Goal: Information Seeking & Learning: Learn about a topic

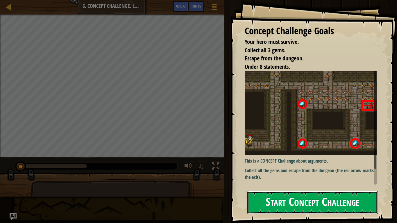
click at [302, 201] on button "Start Concept Challenge" at bounding box center [312, 202] width 131 height 23
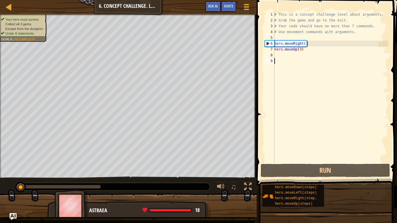
click at [314, 67] on div "# This is a concept challenge level about arguments. # Grab the gems and go to …" at bounding box center [330, 93] width 115 height 163
click at [309, 54] on div "# This is a concept challenge level about arguments. # Grab the gems and go to …" at bounding box center [330, 93] width 115 height 163
click at [304, 49] on div "# This is a concept challenge level about arguments. # Grab the gems and go to …" at bounding box center [330, 93] width 115 height 163
type textarea "hero.moveUp(3)"
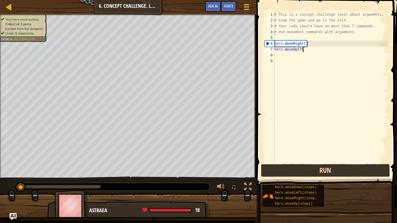
click at [301, 167] on button "Run" at bounding box center [325, 170] width 129 height 13
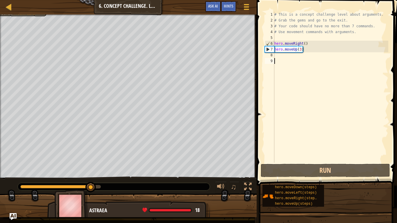
click at [279, 61] on div "# This is a concept challenge level about arguments. # Grab the gems and go to …" at bounding box center [330, 93] width 115 height 163
click at [276, 58] on div "# This is a concept challenge level about arguments. # Grab the gems and go to …" at bounding box center [330, 93] width 115 height 163
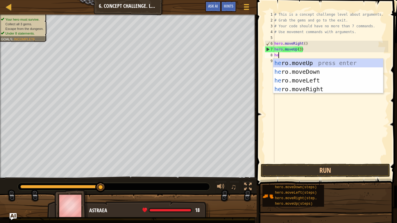
scroll to position [3, 1]
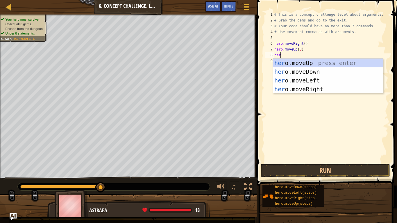
type textarea "hero"
click at [315, 86] on div "hero .moveUp press enter hero .moveDown press enter hero .moveLeft press enter …" at bounding box center [328, 85] width 110 height 52
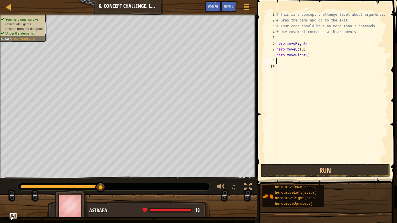
scroll to position [3, 0]
click at [309, 54] on div "# This is a concept challenge level about arguments. # Grab the gems and go to …" at bounding box center [331, 93] width 113 height 163
type textarea "hero.moveRight(2)"
click at [292, 171] on button "Run" at bounding box center [325, 170] width 129 height 13
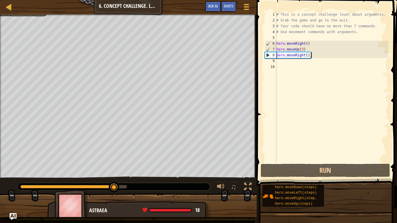
click at [281, 63] on div "# This is a concept challenge level about arguments. # Grab the gems and go to …" at bounding box center [331, 93] width 113 height 163
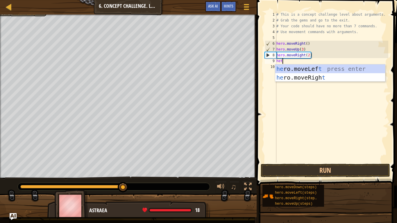
scroll to position [3, 1]
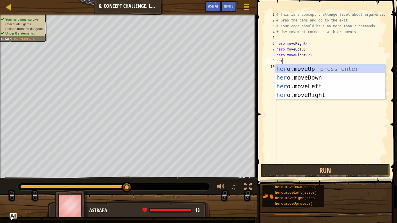
type textarea "hero"
click at [305, 74] on div "hero .moveUp press enter hero .moveDown press enter hero .moveLeft press enter …" at bounding box center [330, 91] width 110 height 52
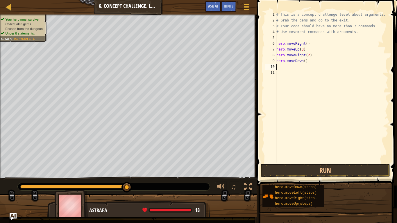
scroll to position [3, 0]
click at [310, 63] on div "# This is a concept challenge level about arguments. # Grab the gems and go to …" at bounding box center [331, 93] width 113 height 163
type textarea "hero.moveDown(3)"
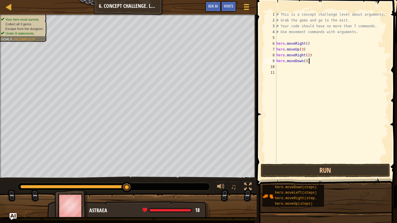
click at [289, 64] on div "# This is a concept challenge level about arguments. # Grab the gems and go to …" at bounding box center [331, 93] width 113 height 163
click at [287, 67] on div "# This is a concept challenge level about arguments. # Grab the gems and go to …" at bounding box center [331, 93] width 113 height 163
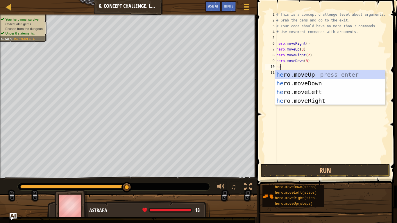
type textarea "her"
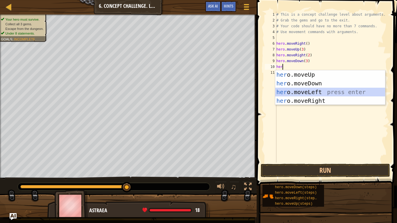
click at [295, 93] on div "her o.moveUp press enter her o.moveDown press enter her o.moveLeft press enter …" at bounding box center [330, 96] width 110 height 52
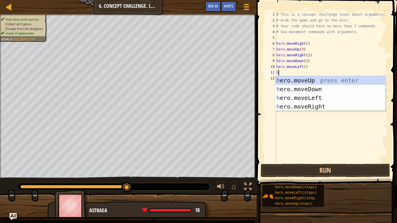
type textarea "her"
click at [303, 80] on div "her o.moveUp press enter her o.moveDown press enter her o.moveLeft press enter …" at bounding box center [330, 102] width 110 height 52
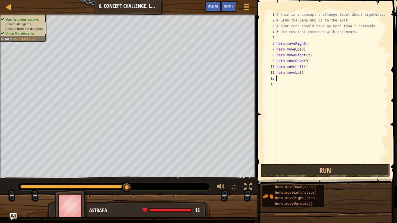
scroll to position [3, 0]
click at [305, 74] on div "# This is a concept challenge level about arguments. # Grab the gems and go to …" at bounding box center [331, 93] width 113 height 163
type textarea "hero.moveUp(2)"
click at [294, 173] on button "Run" at bounding box center [325, 170] width 129 height 13
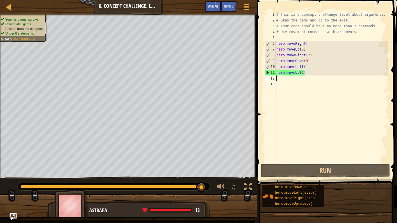
click at [282, 81] on div "# This is a concept challenge level about arguments. # Grab the gems and go to …" at bounding box center [331, 93] width 113 height 163
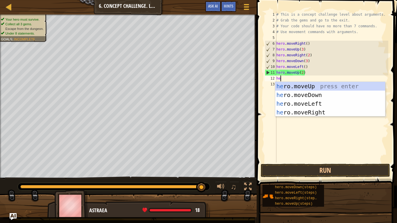
type textarea "hero"
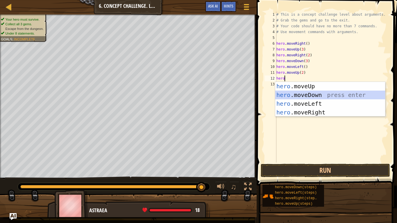
click at [299, 96] on div "hero .moveUp press enter hero .moveDown press enter hero .moveLeft press enter …" at bounding box center [330, 108] width 110 height 52
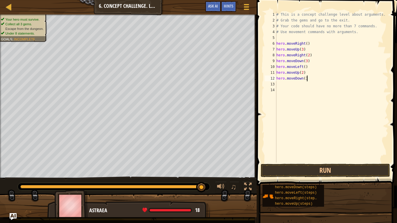
click at [307, 80] on div "# This is a concept challenge level about arguments. # Grab the gems and go to …" at bounding box center [331, 93] width 113 height 163
type textarea "hero.moveDown(3)"
click at [296, 83] on div "# This is a concept challenge level about arguments. # Grab the gems and go to …" at bounding box center [331, 93] width 113 height 163
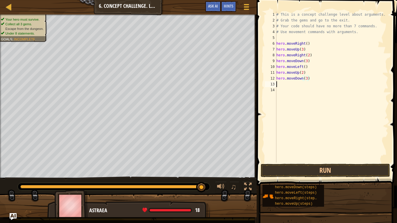
scroll to position [3, 0]
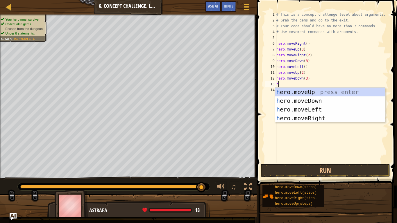
type textarea "he"
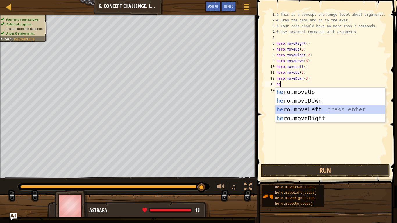
click at [306, 111] on div "he ro.moveUp press enter he ro.moveDown press enter he ro.moveLeft press enter …" at bounding box center [330, 114] width 110 height 52
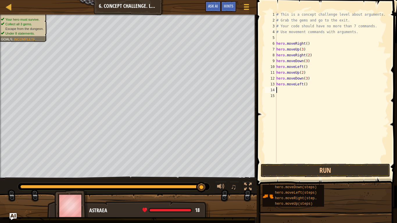
click at [279, 92] on div "# This is a concept challenge level about arguments. # Grab the gems and go to …" at bounding box center [331, 93] width 113 height 163
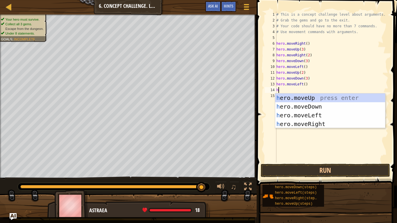
type textarea "her"
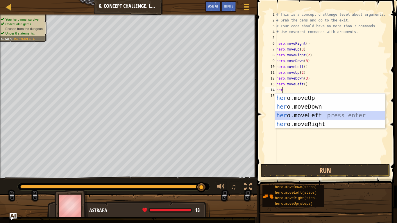
click at [296, 115] on div "her o.moveUp press enter her o.moveDown press enter her o.moveLeft press enter …" at bounding box center [330, 120] width 110 height 52
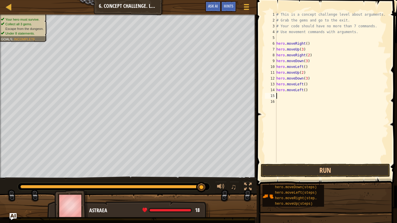
click at [281, 97] on div "# This is a concept challenge level about arguments. # Grab the gems and go to …" at bounding box center [331, 93] width 113 height 163
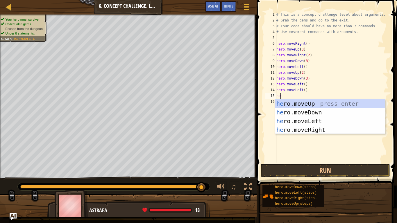
type textarea "her"
click at [302, 102] on div "her o.moveUp press enter her o.moveDown press enter her o.moveLeft press enter …" at bounding box center [330, 125] width 110 height 52
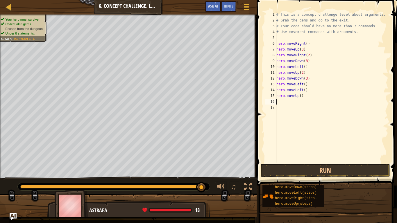
scroll to position [3, 0]
click at [306, 99] on div "# This is a concept challenge level about arguments. # Grab the gems and go to …" at bounding box center [331, 93] width 113 height 163
click at [303, 97] on div "# This is a concept challenge level about arguments. # Grab the gems and go to …" at bounding box center [331, 93] width 113 height 163
type textarea "hero.moveUp(2)"
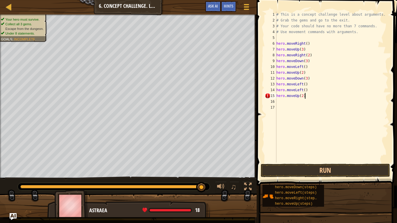
scroll to position [3, 4]
click at [288, 102] on div "# This is a concept challenge level about arguments. # Grab the gems and go to …" at bounding box center [331, 93] width 113 height 163
click at [306, 95] on div "# This is a concept challenge level about arguments. # Grab the gems and go to …" at bounding box center [331, 93] width 113 height 163
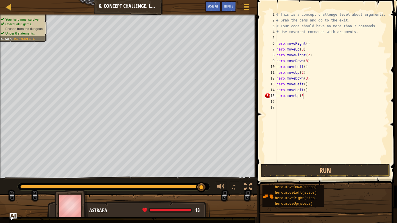
type textarea "hero.moveUp(3)"
click at [297, 101] on div "# This is a concept challenge level about arguments. # Grab the gems and go to …" at bounding box center [331, 93] width 113 height 163
type textarea "j"
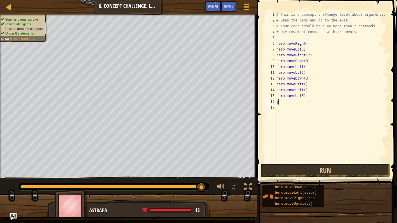
scroll to position [3, 0]
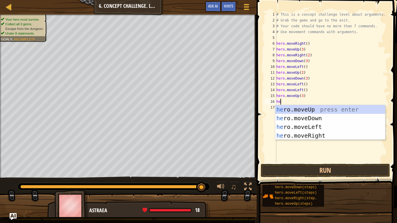
type textarea "her"
click at [305, 110] on div "her o.moveUp press enter her o.moveDown press enter her o.moveLeft press enter …" at bounding box center [330, 131] width 110 height 52
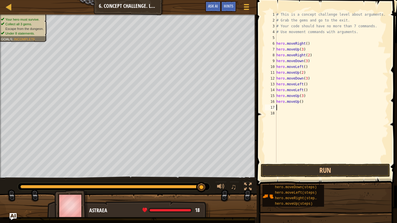
scroll to position [3, 0]
click at [303, 102] on div "# This is a concept challenge level about arguments. # Grab the gems and go to …" at bounding box center [331, 93] width 113 height 163
type textarea "h"
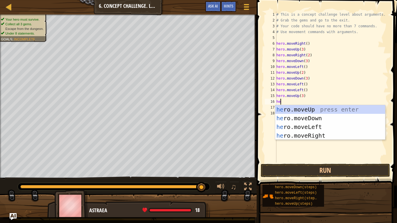
type textarea "her"
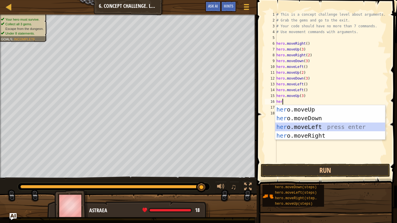
click at [307, 126] on div "her o.moveUp press enter her o.moveDown press enter her o.moveLeft press enter …" at bounding box center [330, 131] width 110 height 52
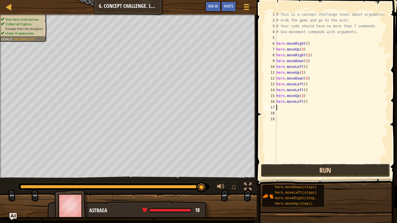
click at [297, 171] on button "Run" at bounding box center [325, 170] width 129 height 13
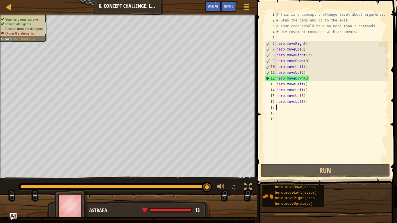
click at [309, 105] on div "# This is a concept challenge level about arguments. # Grab the gems and go to …" at bounding box center [331, 93] width 113 height 163
click at [307, 103] on div "# This is a concept challenge level about arguments. # Grab the gems and go to …" at bounding box center [331, 93] width 113 height 163
click at [297, 104] on div "# This is a concept challenge level about arguments. # Grab the gems and go to …" at bounding box center [331, 93] width 113 height 163
click at [309, 103] on div "# This is a concept challenge level about arguments. # Grab the gems and go to …" at bounding box center [331, 93] width 113 height 163
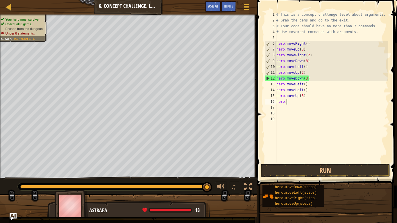
type textarea "h"
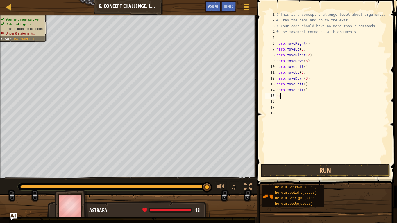
type textarea "h"
click at [322, 164] on button "Run" at bounding box center [325, 170] width 129 height 13
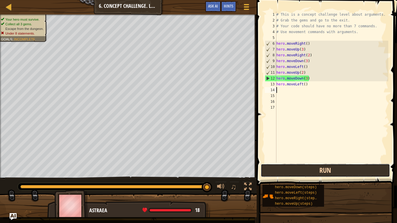
click at [270, 173] on button "Run" at bounding box center [325, 170] width 129 height 13
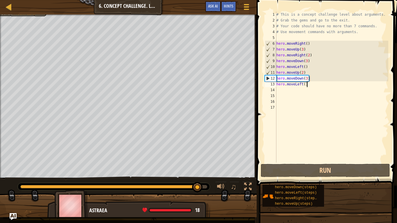
click at [309, 86] on div "# This is a concept challenge level about arguments. # Grab the gems and go to …" at bounding box center [331, 93] width 113 height 163
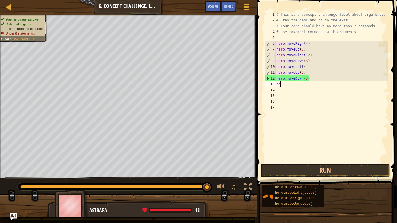
type textarea "h"
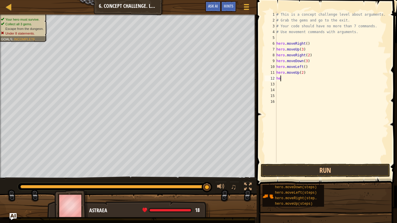
type textarea "h"
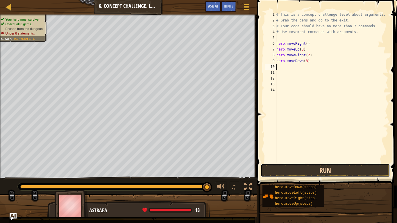
click at [318, 168] on button "Run" at bounding box center [325, 170] width 129 height 13
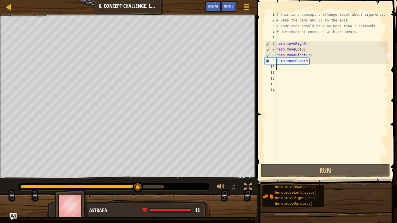
click at [314, 62] on div "# This is a concept challenge level about arguments. # Grab the gems and go to …" at bounding box center [331, 93] width 113 height 163
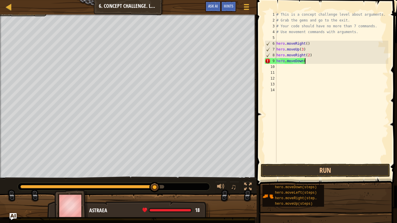
scroll to position [3, 4]
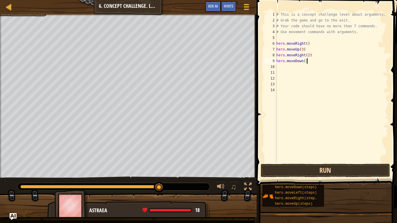
type textarea "hero.moveDown()"
click at [294, 170] on button "Run" at bounding box center [325, 170] width 129 height 13
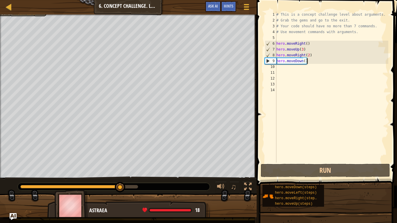
click at [295, 66] on div "# This is a concept challenge level about arguments. # Grab the gems and go to …" at bounding box center [331, 93] width 113 height 163
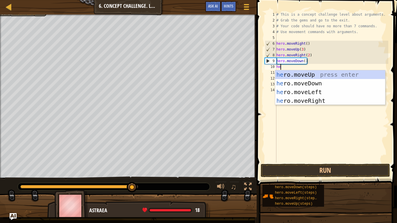
scroll to position [3, 1]
type textarea "her"
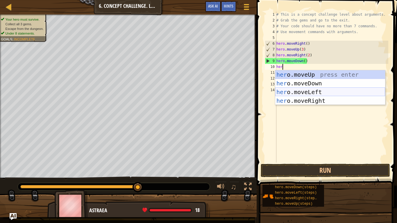
click at [308, 90] on div "her o.moveUp press enter her o.moveDown press enter her o.moveLeft press enter …" at bounding box center [330, 96] width 110 height 52
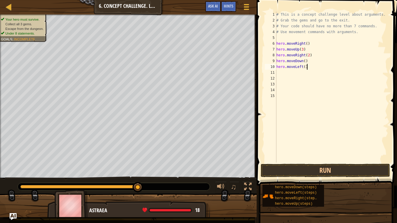
click at [309, 65] on div "# This is a concept challenge level about arguments. # Grab the gems and go to …" at bounding box center [331, 93] width 113 height 163
type textarea "hero.moveLeft(2)"
click at [283, 169] on button "Run" at bounding box center [325, 170] width 129 height 13
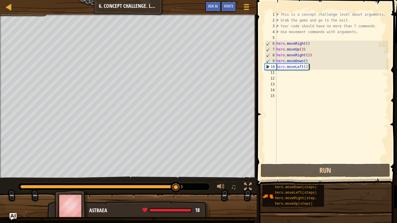
click at [283, 74] on div "# This is a concept challenge level about arguments. # Grab the gems and go to …" at bounding box center [331, 93] width 113 height 163
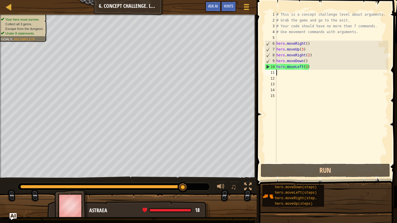
click at [310, 70] on div "# This is a concept challenge level about arguments. # Grab the gems and go to …" at bounding box center [331, 93] width 113 height 163
click at [310, 69] on div "# This is a concept challenge level about arguments. # Grab the gems and go to …" at bounding box center [331, 93] width 113 height 163
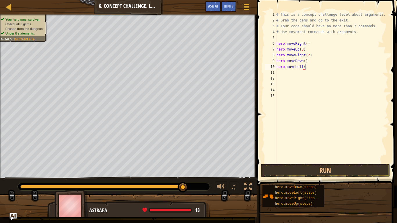
scroll to position [3, 4]
type textarea "hero.moveLeft()"
click at [278, 75] on div "# This is a concept challenge level about arguments. # Grab the gems and go to …" at bounding box center [331, 93] width 113 height 163
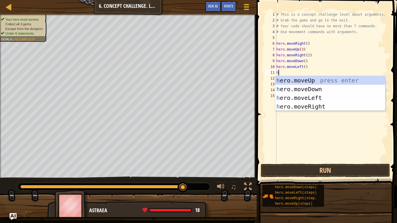
type textarea "her"
click at [303, 103] on div "her o.moveUp press enter her o.moveDown press enter her o.moveLeft press enter …" at bounding box center [330, 102] width 110 height 52
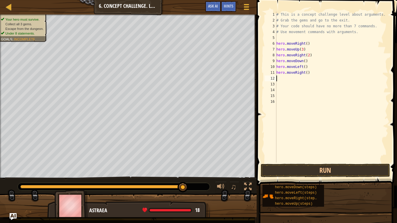
click at [313, 75] on div "# This is a concept challenge level about arguments. # Grab the gems and go to …" at bounding box center [331, 93] width 113 height 163
click at [302, 177] on button "Run" at bounding box center [325, 170] width 129 height 13
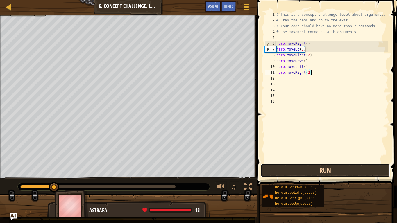
click at [302, 177] on button "Run" at bounding box center [325, 170] width 129 height 13
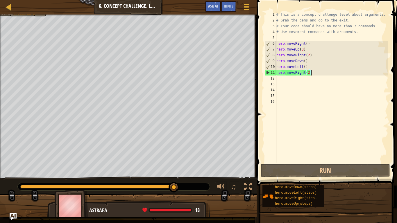
click at [313, 72] on div "# This is a concept challenge level about arguments. # Grab the gems and go to …" at bounding box center [331, 93] width 113 height 163
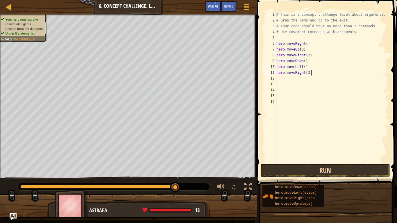
type textarea "hero.moveRight(3)"
click at [290, 176] on button "Run" at bounding box center [325, 170] width 129 height 13
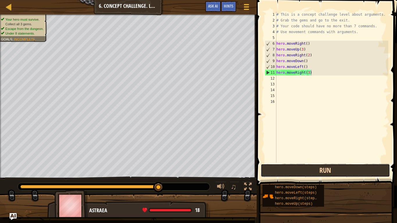
click at [290, 176] on button "Run" at bounding box center [325, 170] width 129 height 13
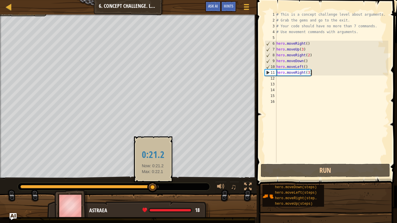
click at [153, 187] on div at bounding box center [89, 186] width 138 height 3
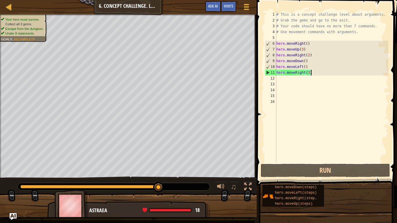
drag, startPoint x: 153, startPoint y: 187, endPoint x: 176, endPoint y: 188, distance: 23.6
click at [176, 188] on div at bounding box center [114, 187] width 192 height 8
click at [283, 82] on div "# This is a concept challenge level about arguments. # Grab the gems and go to …" at bounding box center [331, 93] width 113 height 163
click at [279, 77] on div "# This is a concept challenge level about arguments. # Grab the gems and go to …" at bounding box center [331, 93] width 113 height 163
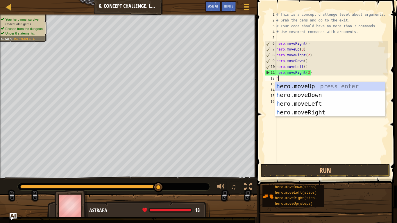
type textarea "he"
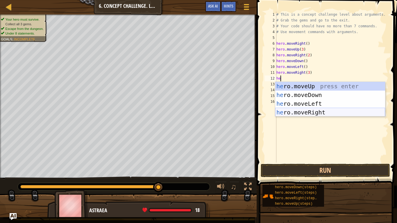
click at [296, 110] on div "he ro.moveUp press enter he ro.moveDown press enter he ro.moveLeft press enter …" at bounding box center [330, 108] width 110 height 52
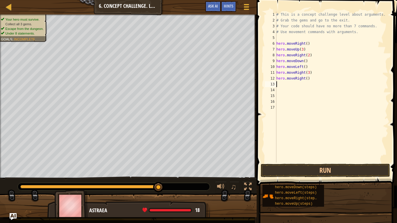
scroll to position [3, 0]
click at [311, 79] on div "# This is a concept challenge level about arguments. # Grab the gems and go to …" at bounding box center [331, 93] width 113 height 163
click at [279, 174] on button "Run" at bounding box center [325, 170] width 129 height 13
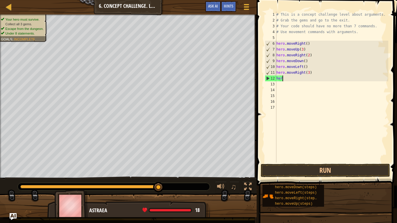
type textarea "h"
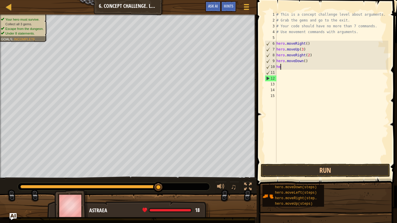
type textarea "h"
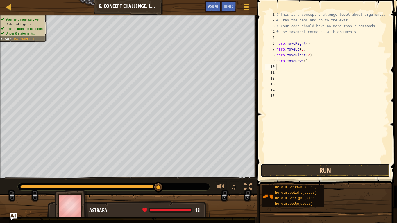
click at [315, 174] on button "Run" at bounding box center [325, 170] width 129 height 13
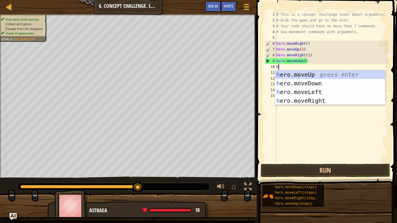
type textarea "her"
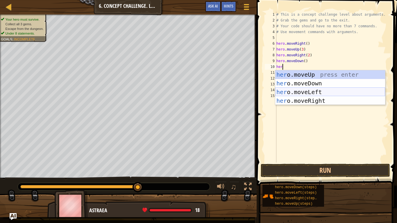
click at [314, 96] on div "her o.moveUp press enter her o.moveDown press enter her o.moveLeft press enter …" at bounding box center [330, 96] width 110 height 52
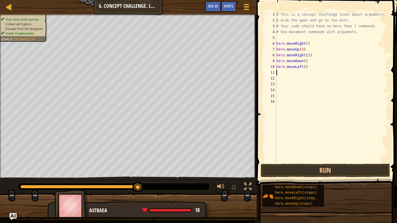
scroll to position [3, 0]
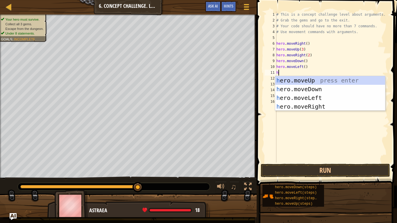
type textarea "her"
click at [304, 88] on div "her o.moveUp press enter her o.moveDown press enter her o.moveLeft press enter …" at bounding box center [330, 102] width 110 height 52
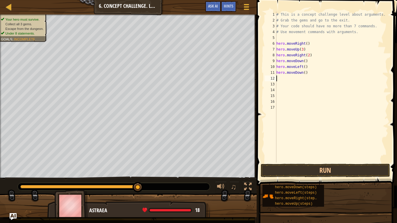
click at [311, 73] on div "# This is a concept challenge level about arguments. # Grab the gems and go to …" at bounding box center [331, 93] width 113 height 163
type textarea "hero.moveDown(3)"
click at [301, 79] on div "# This is a concept challenge level about arguments. # Grab the gems and go to …" at bounding box center [331, 93] width 113 height 163
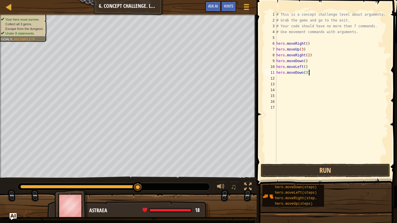
scroll to position [3, 0]
click at [290, 165] on button "Run" at bounding box center [325, 170] width 129 height 13
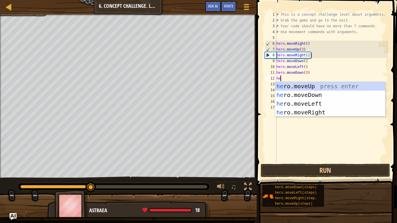
type textarea "her"
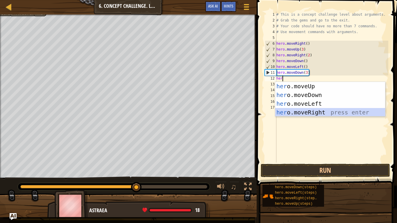
click at [304, 109] on div "her o.moveUp press enter her o.moveDown press enter her o.moveLeft press enter …" at bounding box center [330, 108] width 110 height 52
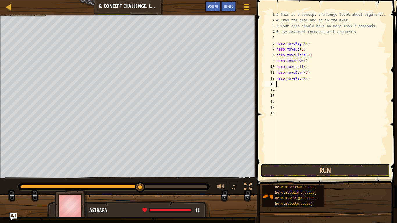
click at [279, 174] on button "Run" at bounding box center [325, 170] width 129 height 13
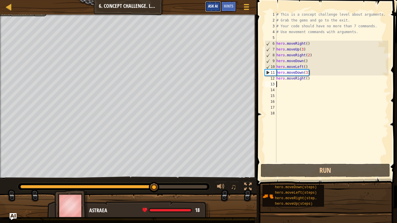
click at [215, 10] on button "Ask AI" at bounding box center [213, 6] width 16 height 11
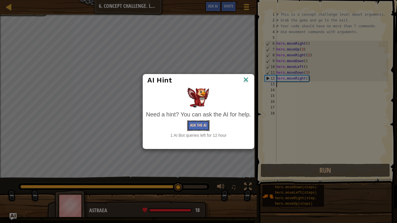
click at [203, 124] on button "Ask the AI" at bounding box center [198, 125] width 22 height 11
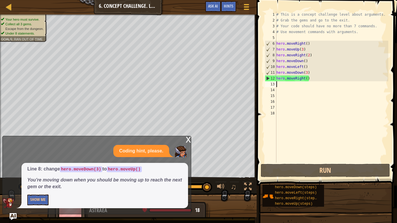
click at [311, 55] on div "# This is a concept challenge level about arguments. # Grab the gems and go to …" at bounding box center [331, 93] width 113 height 163
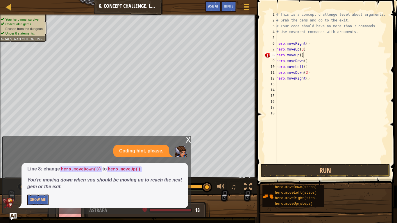
scroll to position [3, 3]
click at [285, 171] on button "Run" at bounding box center [325, 170] width 129 height 13
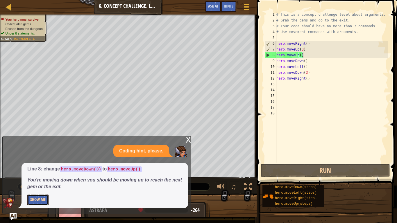
click at [38, 205] on button "Show Me" at bounding box center [37, 200] width 21 height 11
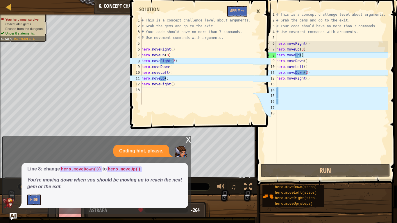
click at [309, 72] on div "# This is a concept challenge level about arguments. # Grab the gems and go to …" at bounding box center [331, 93] width 113 height 163
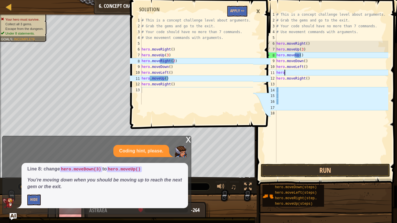
scroll to position [3, 1]
type textarea "h"
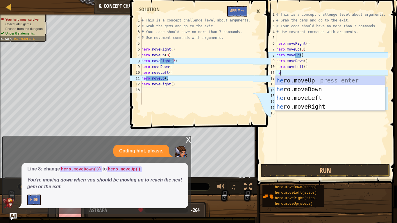
type textarea "her"
click at [307, 82] on div "her o.moveUp press enter her o.moveDown press enter her o.moveLeft press enter …" at bounding box center [330, 102] width 110 height 52
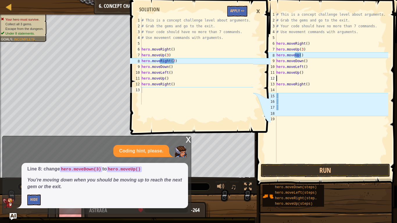
scroll to position [3, 0]
click at [309, 54] on div "# This is a concept challenge level about arguments. # Grab the gems and go to …" at bounding box center [331, 93] width 113 height 163
type textarea "h"
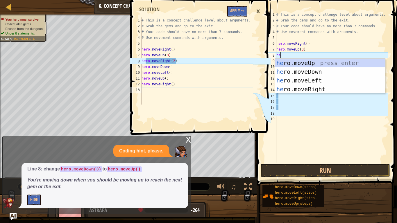
type textarea "her"
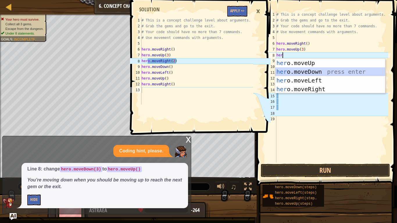
click at [314, 73] on div "her o.moveUp press enter her o.moveDown press enter her o.moveLeft press enter …" at bounding box center [330, 85] width 110 height 52
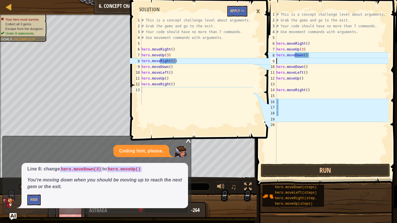
click at [314, 59] on div "# This is a concept challenge level about arguments. # Grab the gems and go to …" at bounding box center [331, 93] width 113 height 163
click at [315, 53] on div "# This is a concept challenge level about arguments. # Grab the gems and go to …" at bounding box center [331, 93] width 113 height 163
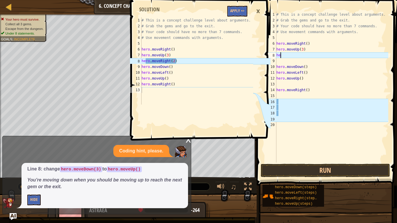
type textarea "h"
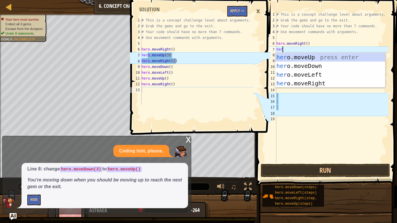
type textarea "hero"
click at [309, 81] on div "hero .moveUp press enter hero .moveDown press enter hero .moveLeft press enter …" at bounding box center [330, 79] width 110 height 52
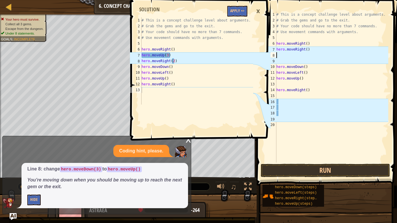
scroll to position [3, 0]
type textarea "hero.moveRight()"
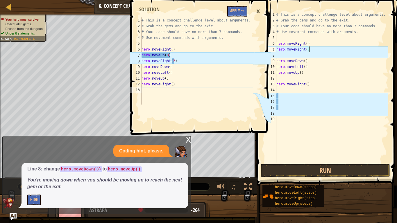
click at [296, 54] on div "# This is a concept challenge level about arguments. # Grab the gems and go to …" at bounding box center [331, 93] width 113 height 163
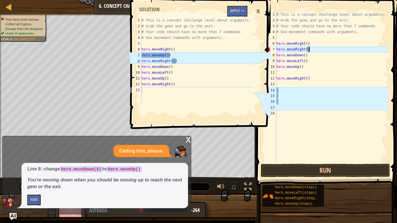
scroll to position [3, 5]
type textarea "hero.moveRight(3)"
